Goal: Transaction & Acquisition: Obtain resource

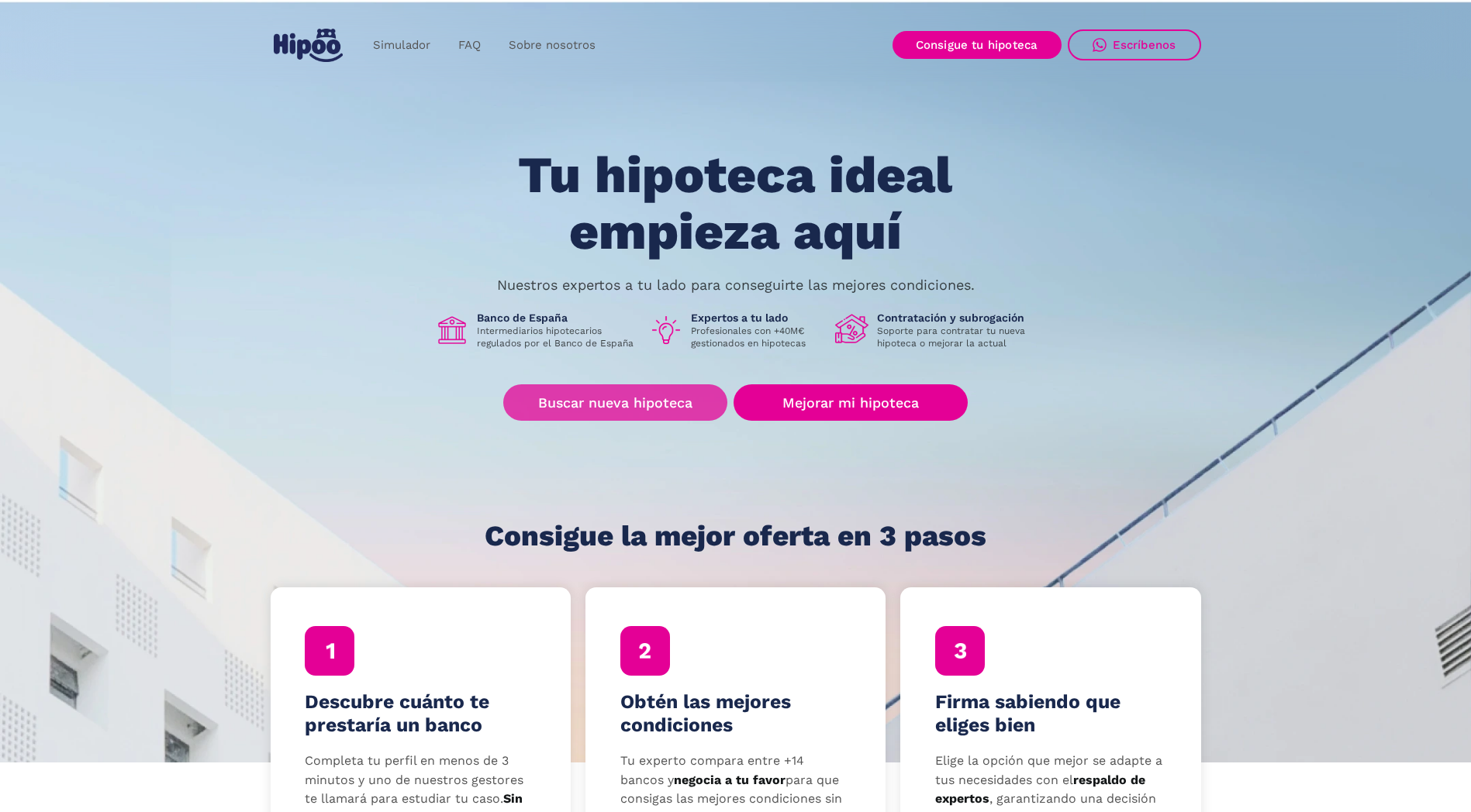
click at [607, 407] on link "Buscar nueva hipoteca" at bounding box center [615, 403] width 224 height 37
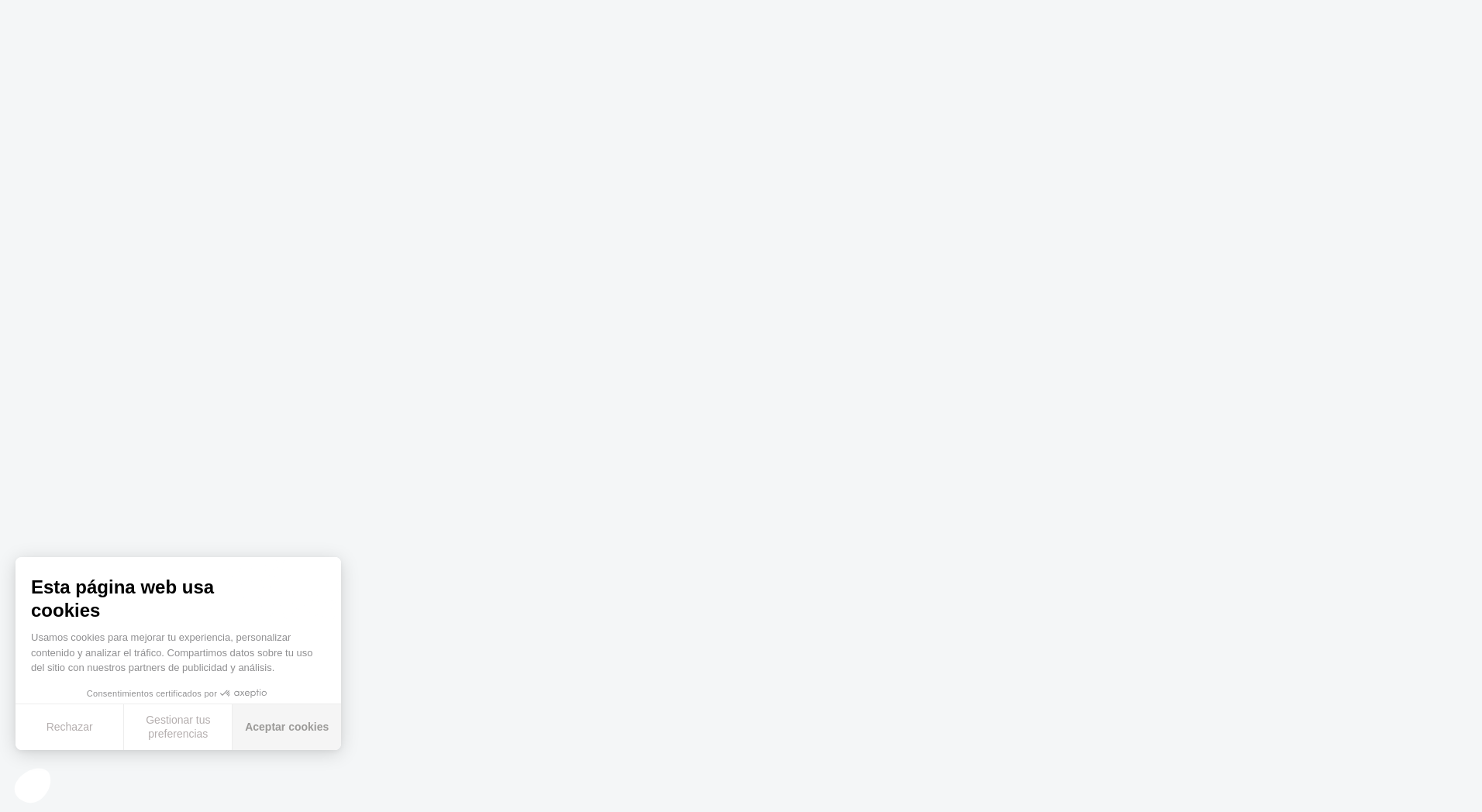
click at [286, 733] on button "Aceptar cookies" at bounding box center [287, 727] width 109 height 46
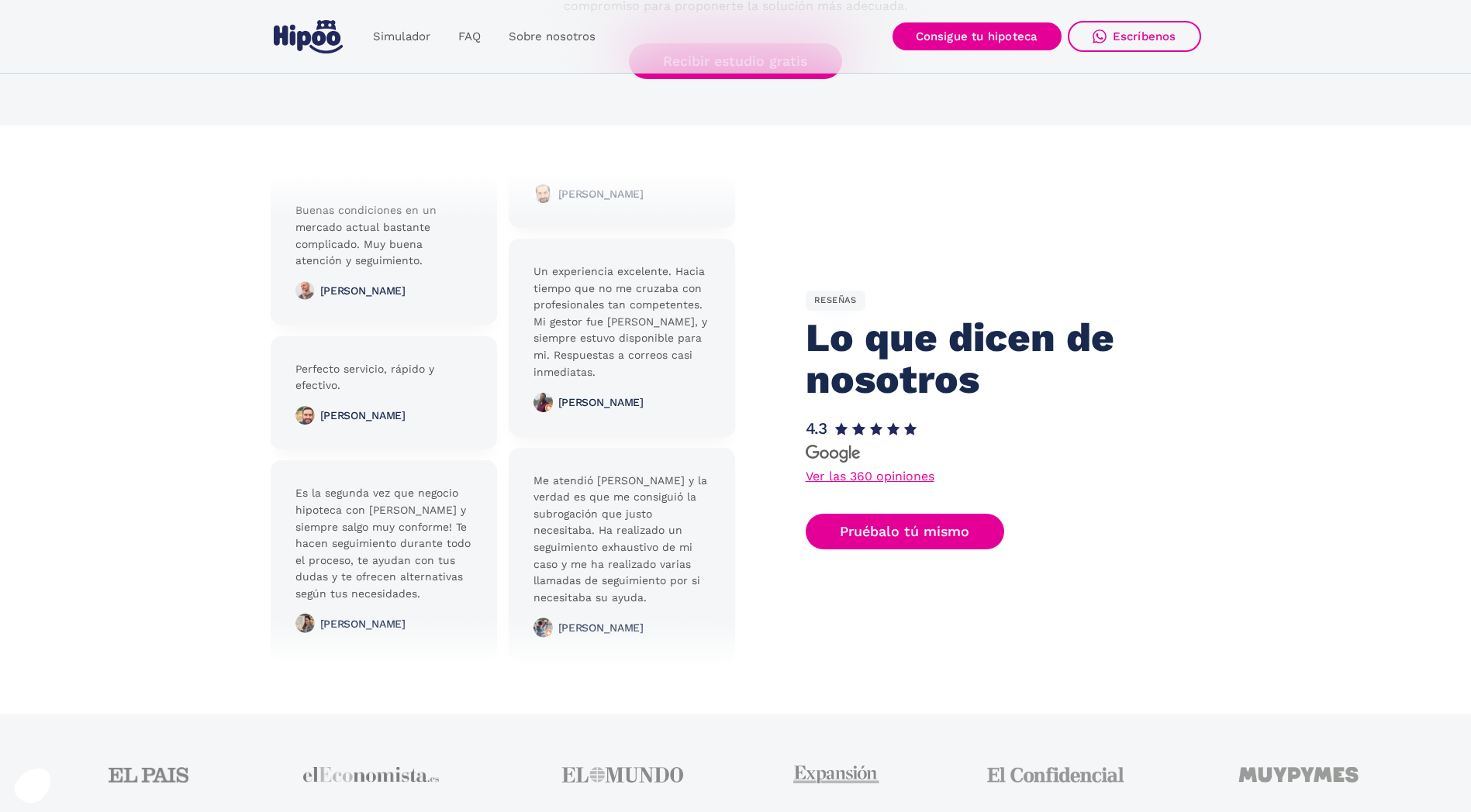
scroll to position [3763, 0]
